Goal: Task Accomplishment & Management: Use online tool/utility

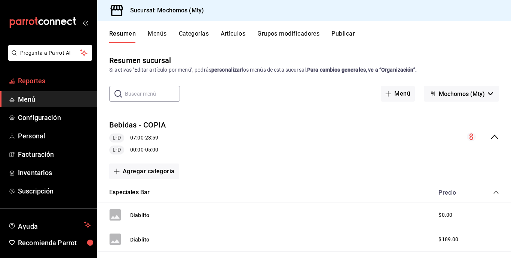
click at [56, 80] on span "Reportes" at bounding box center [54, 81] width 73 height 10
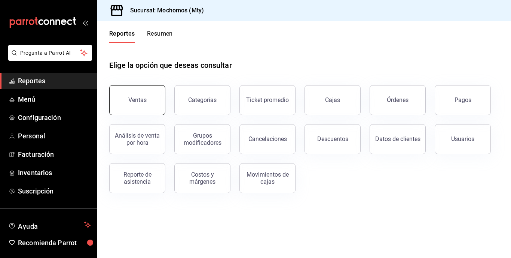
click at [148, 105] on button "Ventas" at bounding box center [137, 100] width 56 height 30
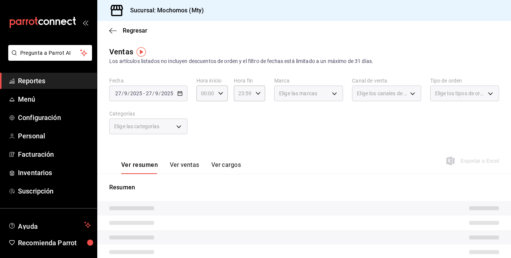
click at [152, 89] on div "[DATE] [DATE] - [DATE] [DATE]" at bounding box center [148, 93] width 78 height 16
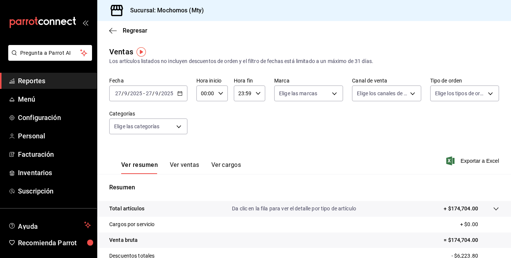
click at [173, 94] on div "[DATE] [DATE]" at bounding box center [159, 93] width 29 height 6
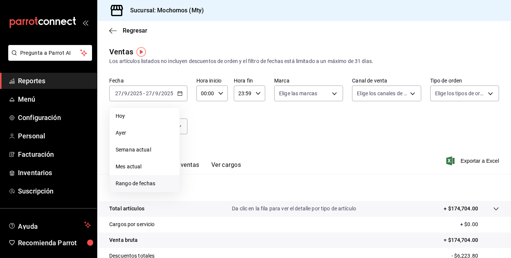
click at [123, 179] on span "Rango de fechas" at bounding box center [145, 183] width 58 height 8
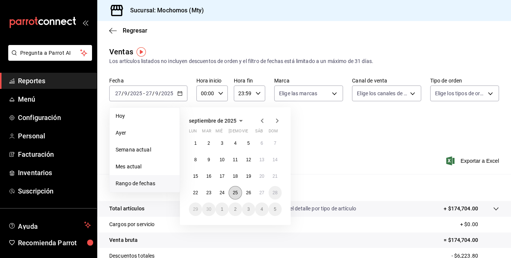
click at [233, 193] on abbr "25" at bounding box center [235, 192] width 5 height 5
click at [262, 193] on abbr "27" at bounding box center [261, 192] width 5 height 5
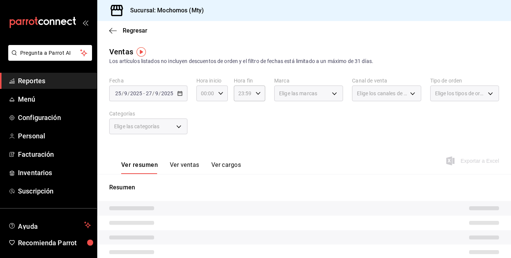
click at [216, 94] on div "00:00 Hora inicio" at bounding box center [212, 93] width 31 height 16
click at [202, 130] on span "05" at bounding box center [203, 127] width 3 height 6
type input "05:00"
click at [290, 124] on div at bounding box center [255, 129] width 511 height 258
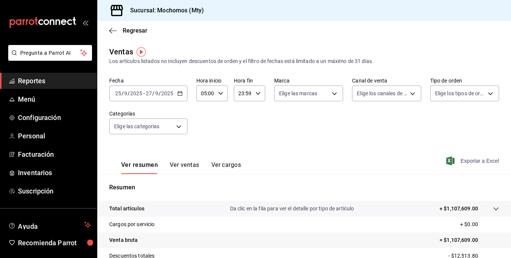
click at [468, 161] on span "Exportar a Excel" at bounding box center [473, 160] width 51 height 9
